Goal: Transaction & Acquisition: Purchase product/service

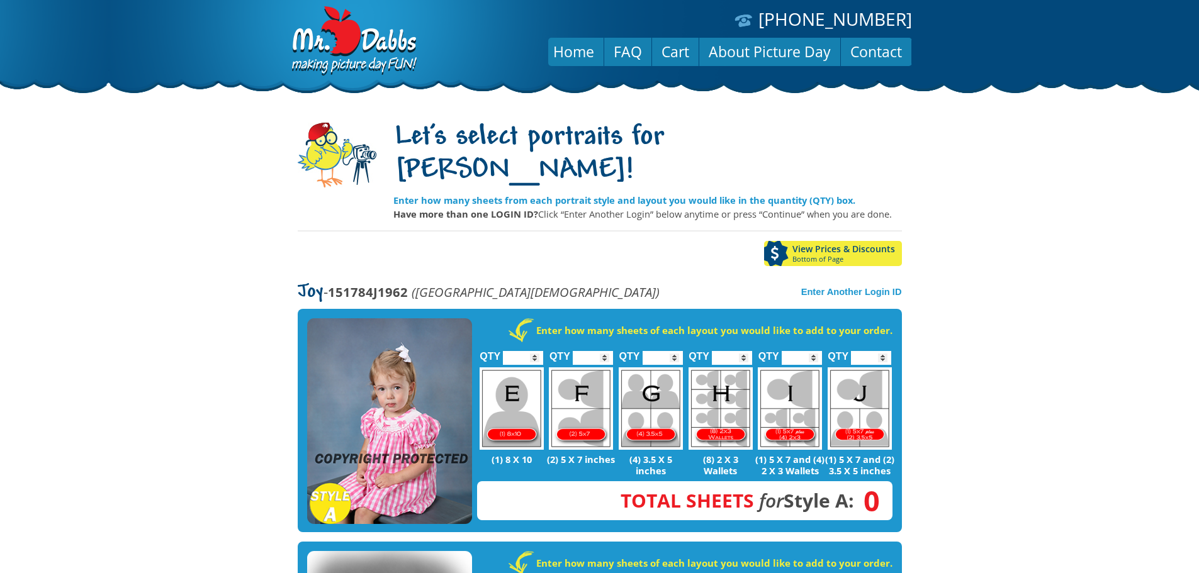
scroll to position [229, 0]
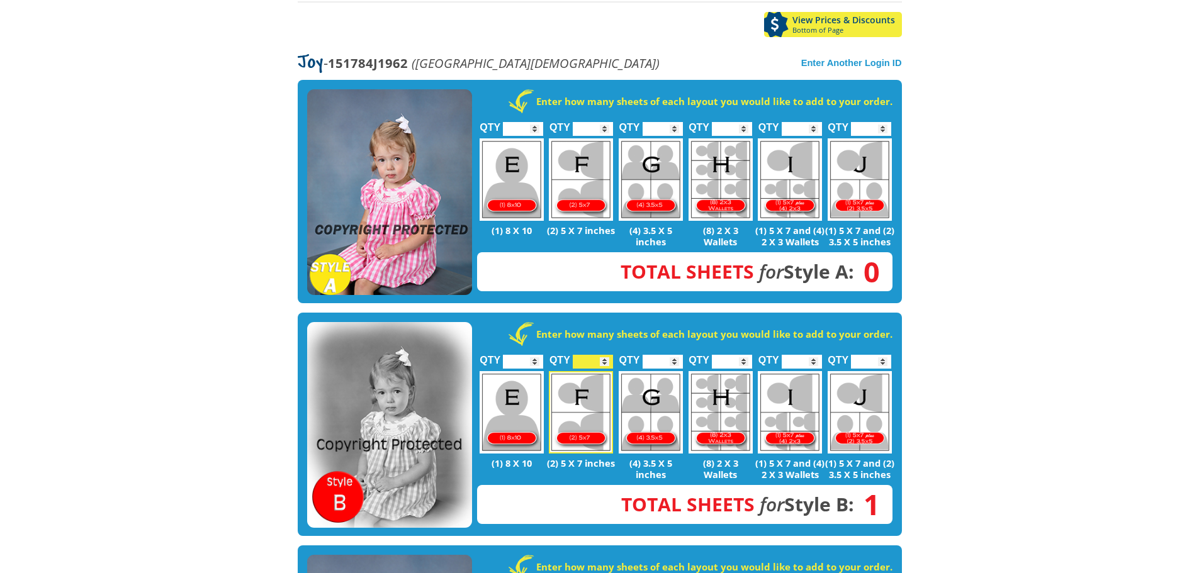
type input "*"
click at [607, 355] on input "*" at bounding box center [593, 362] width 40 height 14
click at [515, 371] on img at bounding box center [512, 412] width 64 height 82
type input "*"
click at [581, 138] on img at bounding box center [581, 179] width 64 height 82
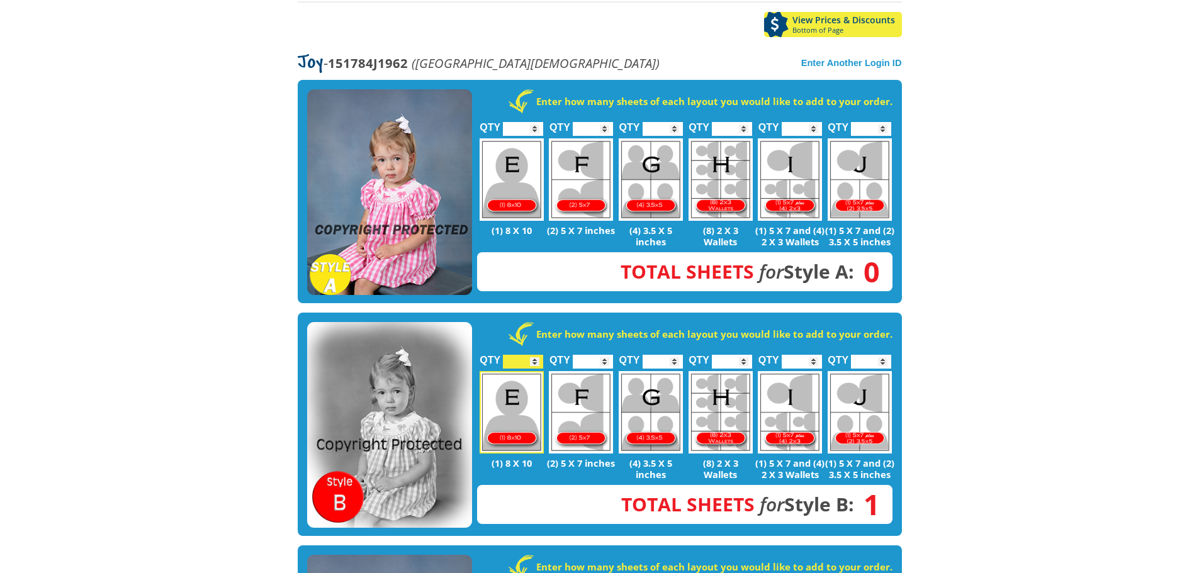
type input "*"
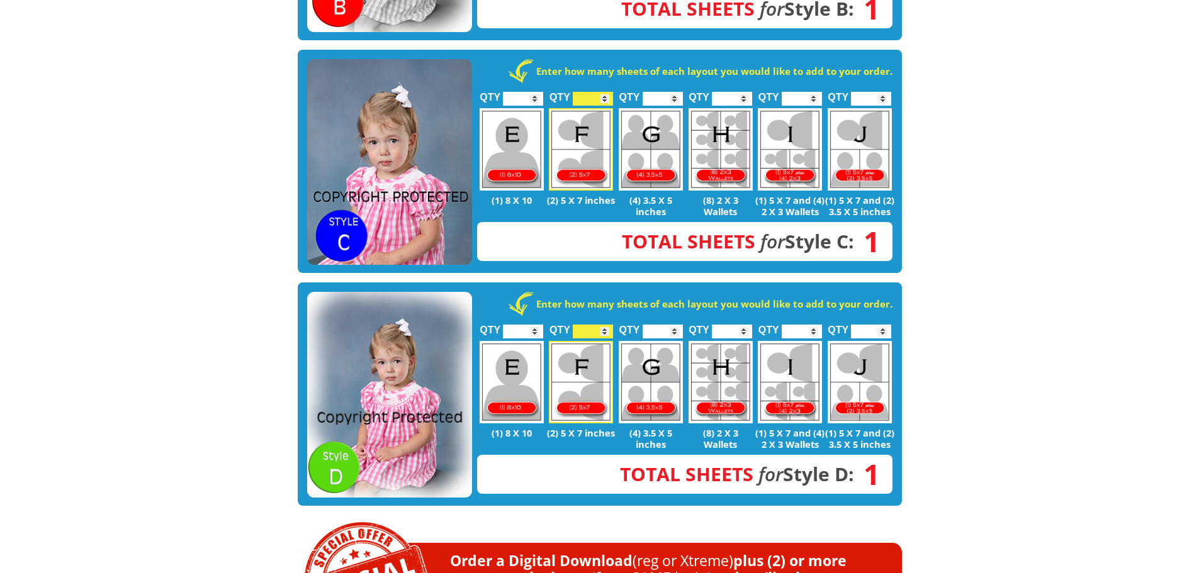
scroll to position [732, 0]
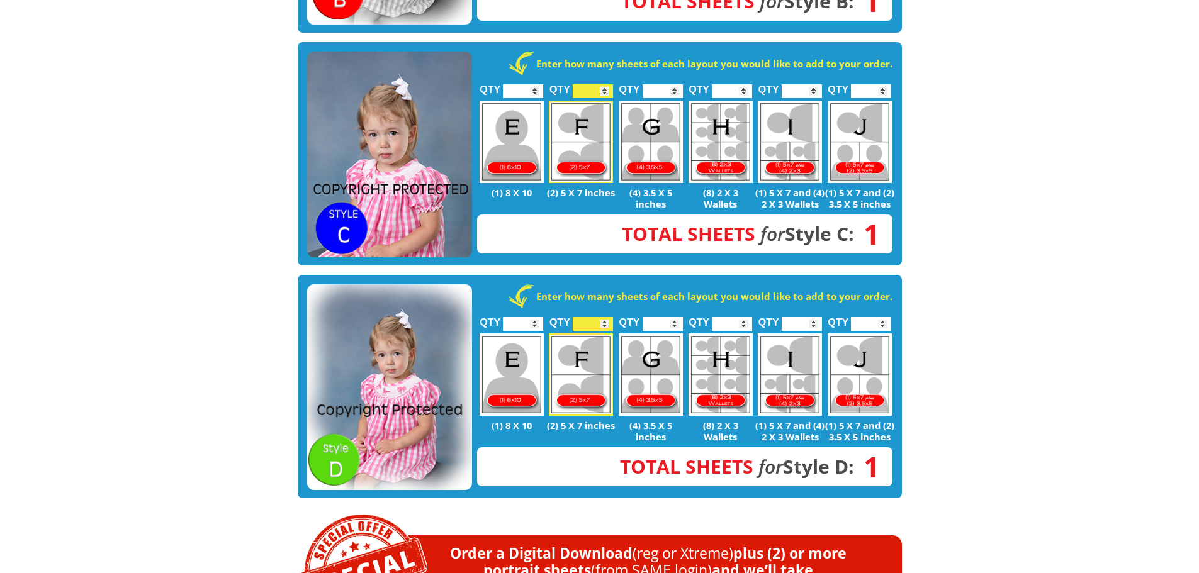
type input "*"
click at [605, 317] on input "*" at bounding box center [593, 324] width 40 height 14
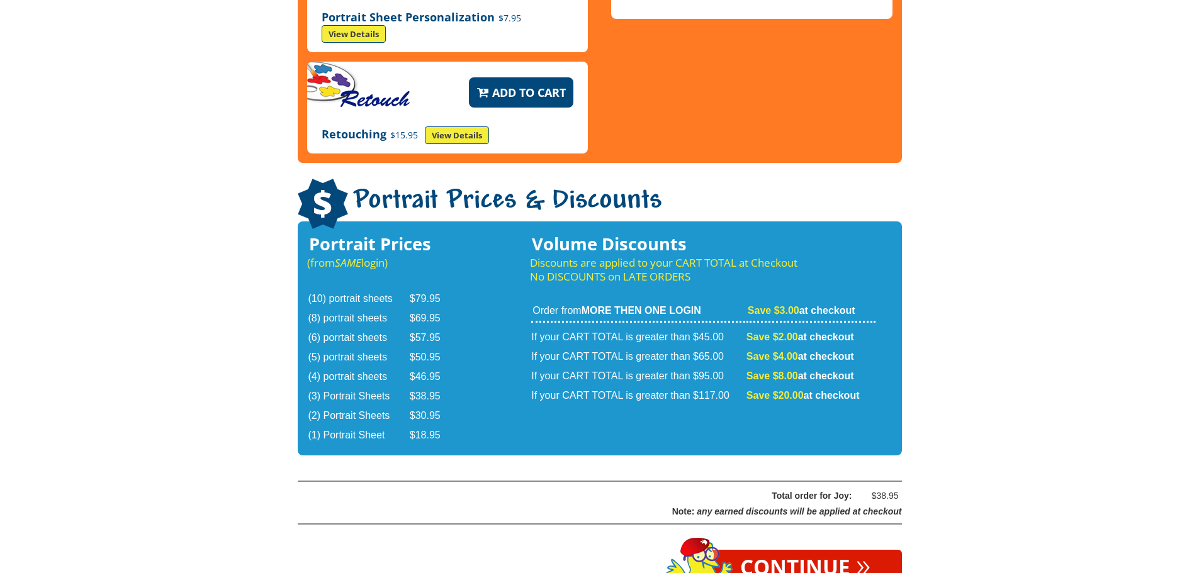
scroll to position [1991, 0]
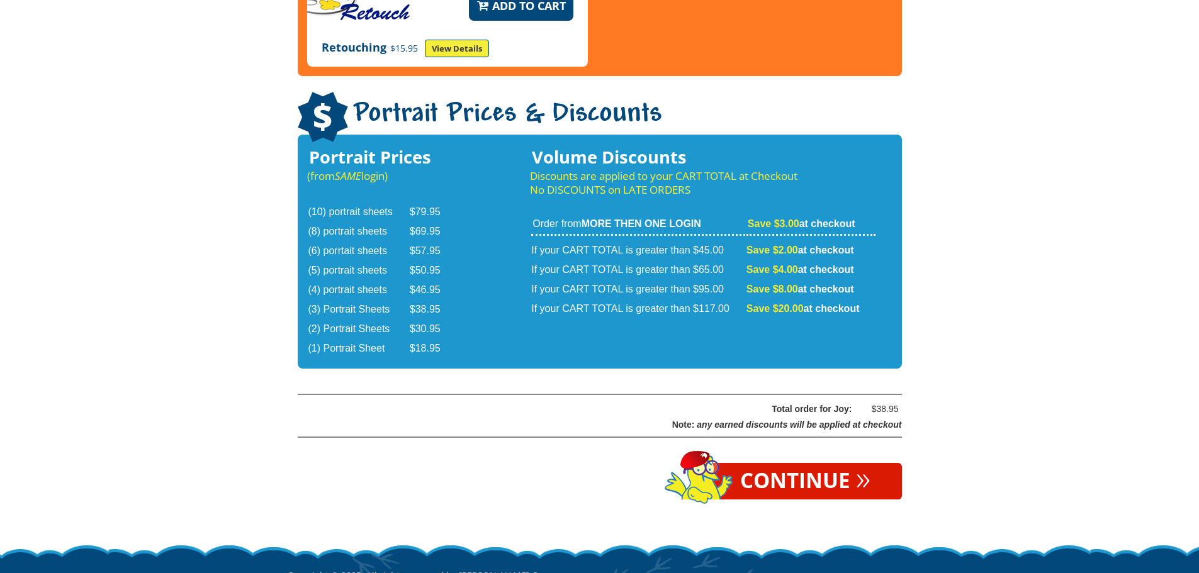
click at [828, 463] on link "Continue »" at bounding box center [805, 481] width 193 height 36
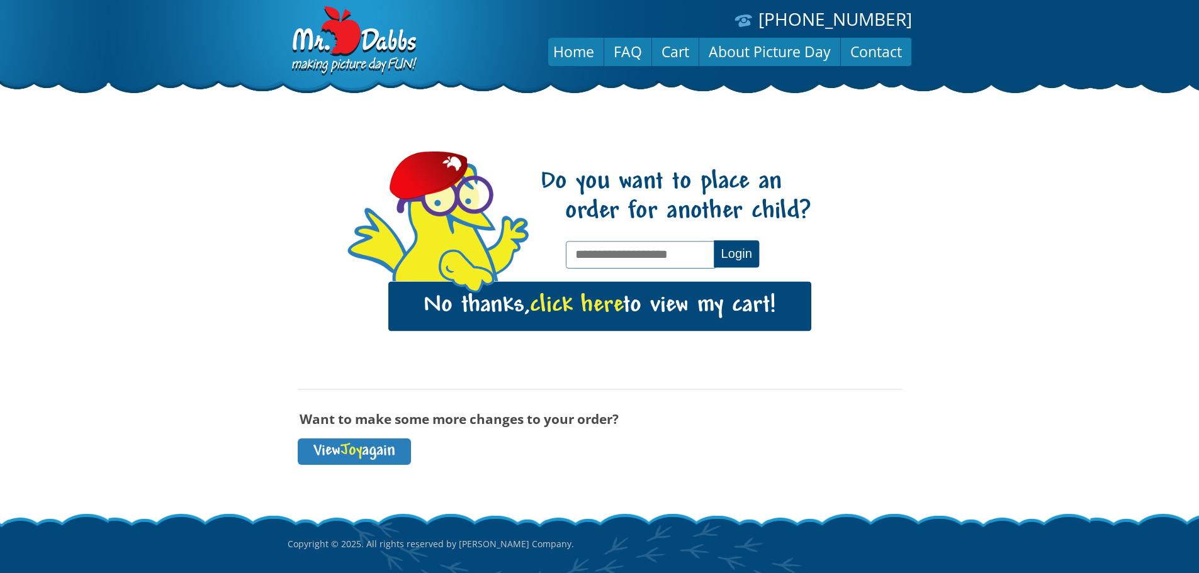
click at [625, 305] on link "No thanks, click here to view my cart!" at bounding box center [599, 306] width 423 height 49
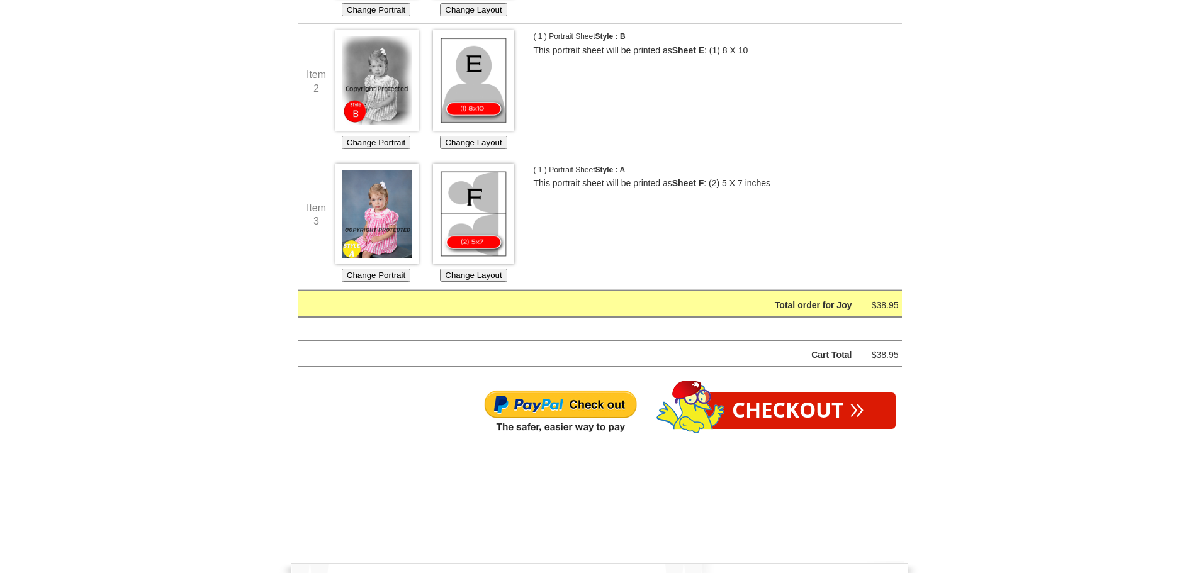
scroll to position [441, 0]
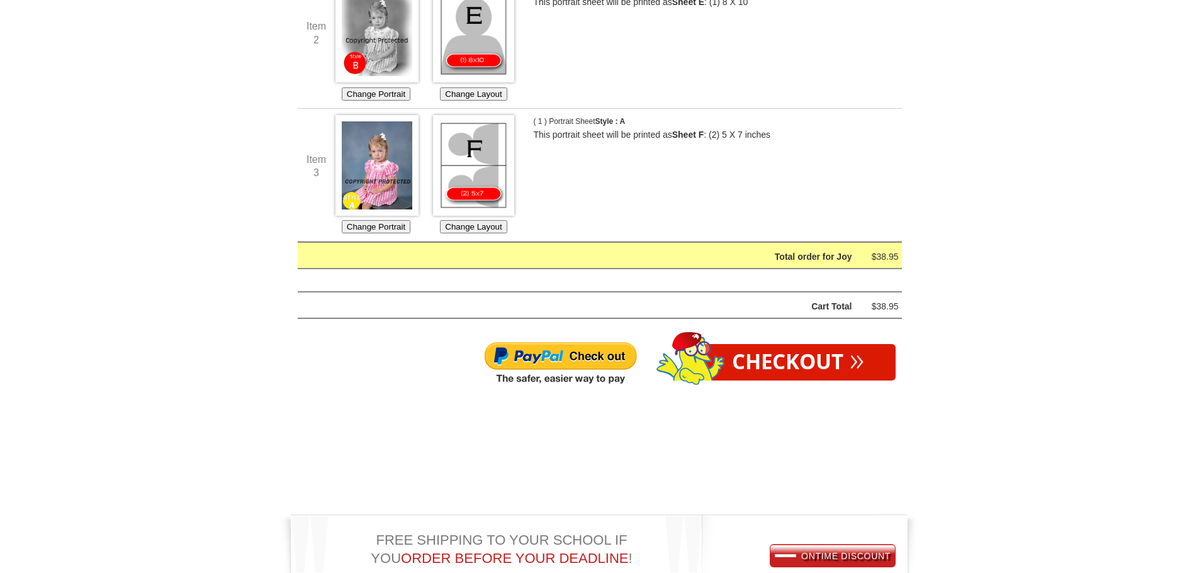
click at [797, 369] on link "Checkout »" at bounding box center [797, 362] width 195 height 36
